Goal: Browse casually

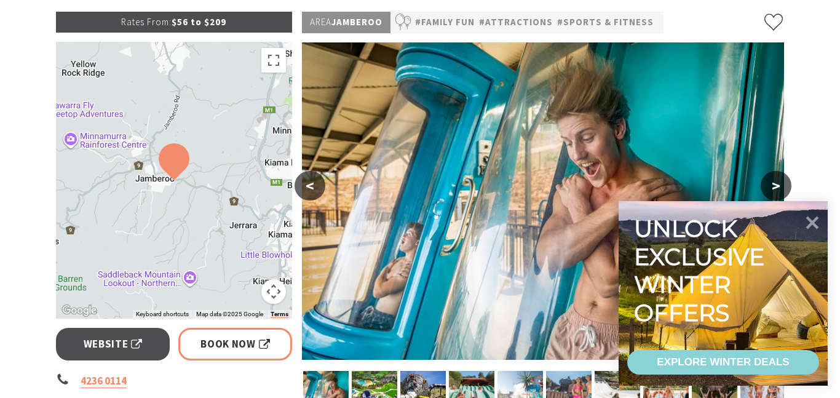
scroll to position [204, 0]
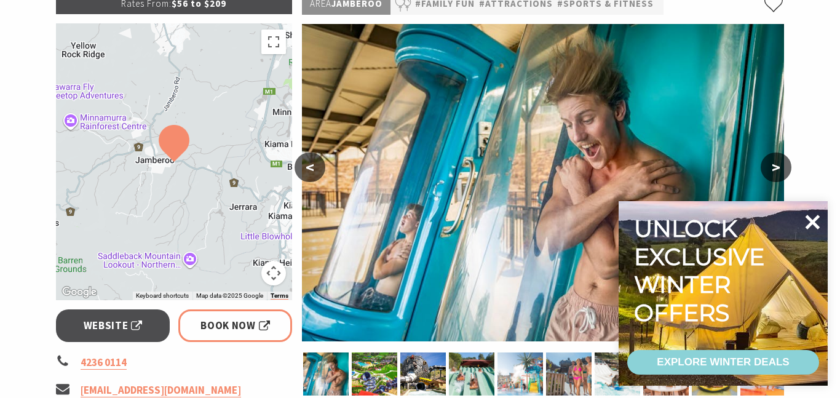
click at [811, 230] on icon at bounding box center [812, 222] width 30 height 30
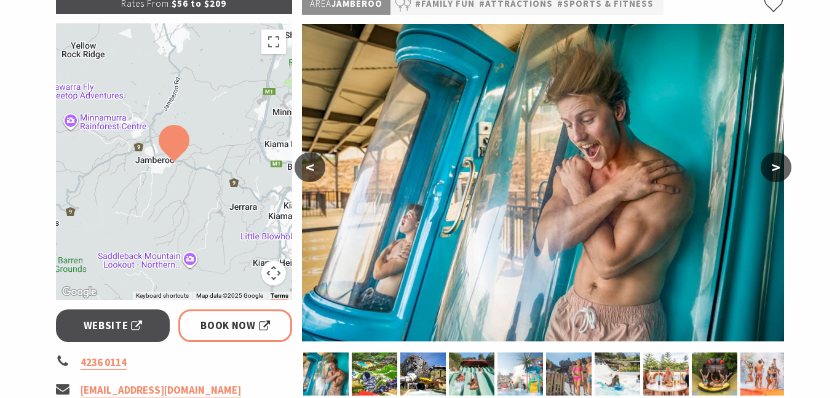
click at [761, 165] on button ">" at bounding box center [775, 167] width 31 height 30
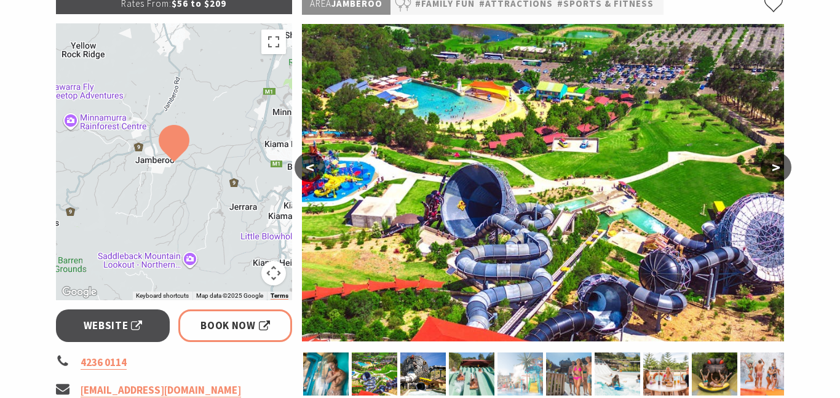
click at [523, 385] on img at bounding box center [519, 373] width 45 height 43
click at [531, 371] on img at bounding box center [519, 373] width 45 height 43
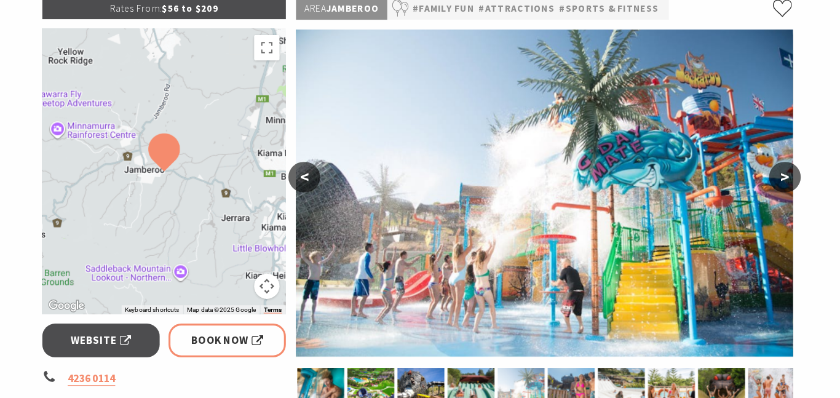
scroll to position [199, 0]
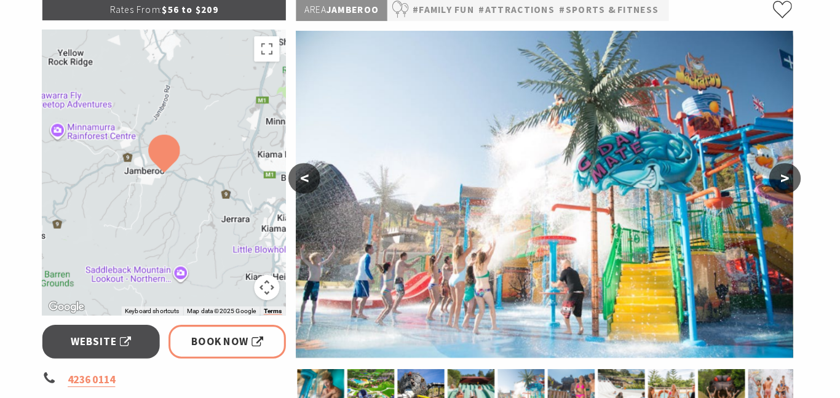
click at [782, 180] on button ">" at bounding box center [775, 173] width 31 height 30
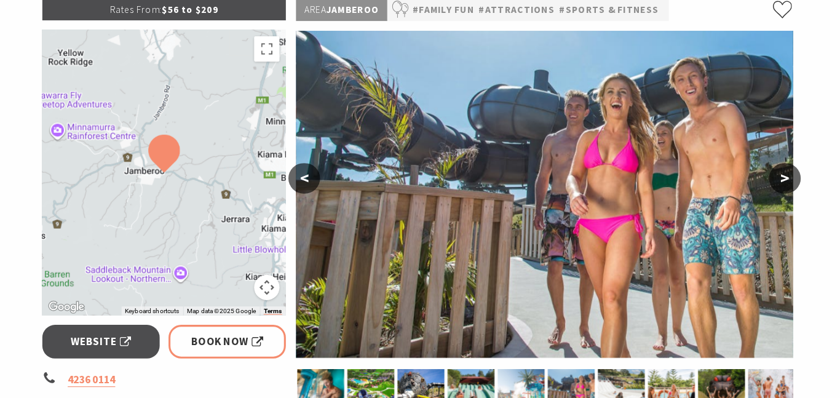
click at [762, 163] on img at bounding box center [543, 188] width 482 height 317
click at [764, 176] on button ">" at bounding box center [775, 173] width 31 height 30
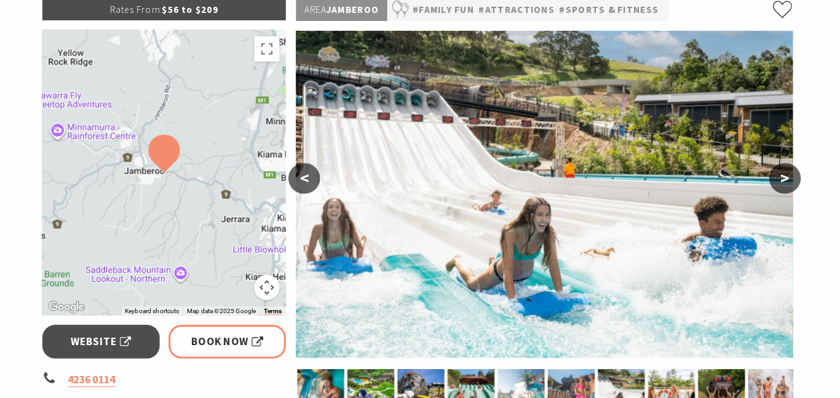
click at [767, 177] on button ">" at bounding box center [775, 173] width 31 height 30
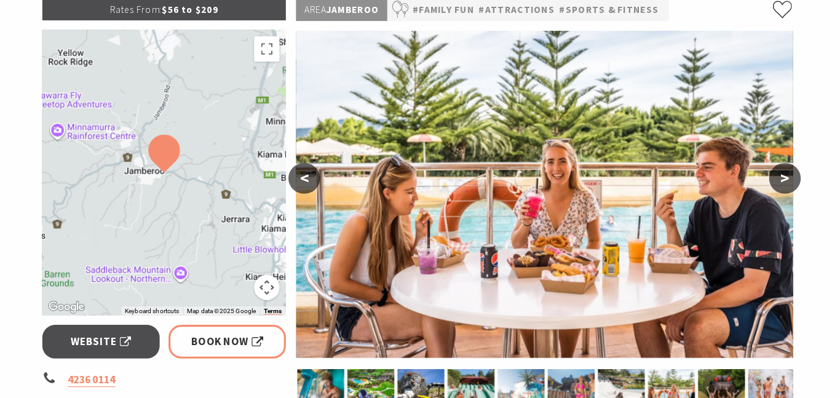
click at [764, 182] on button ">" at bounding box center [775, 173] width 31 height 30
